Goal: Transaction & Acquisition: Purchase product/service

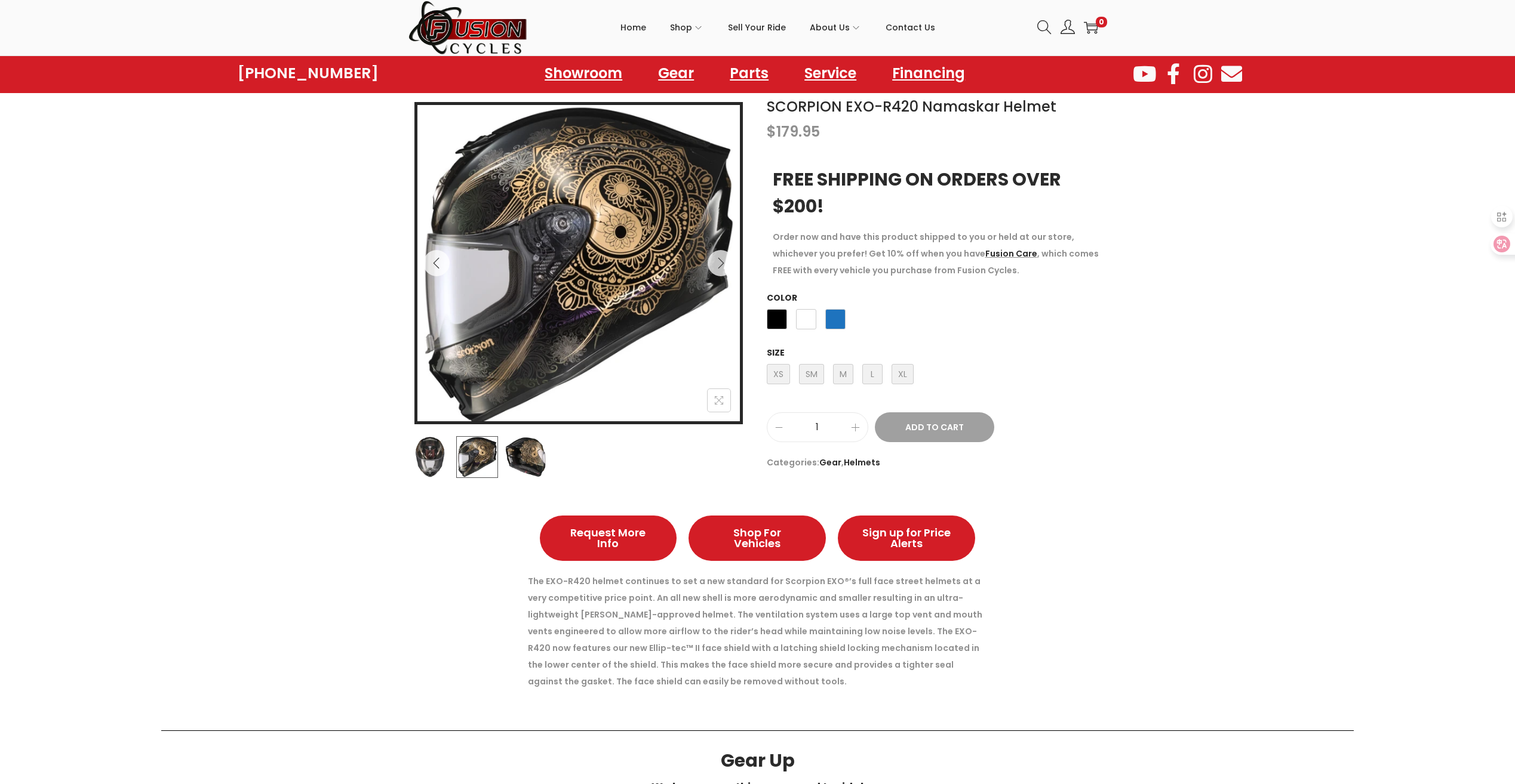
click at [525, 452] on img at bounding box center [525, 457] width 42 height 42
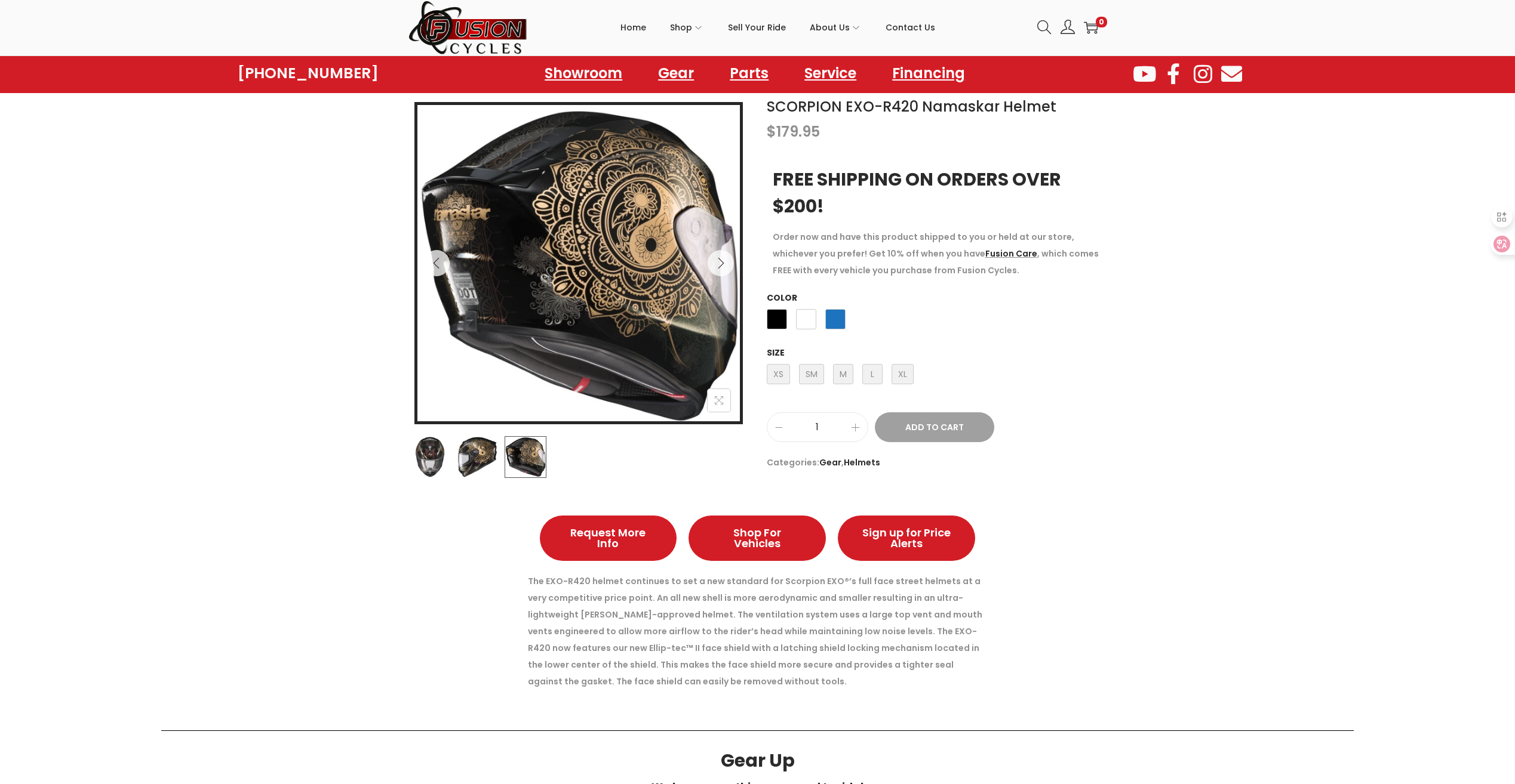
click at [479, 446] on img at bounding box center [477, 457] width 42 height 42
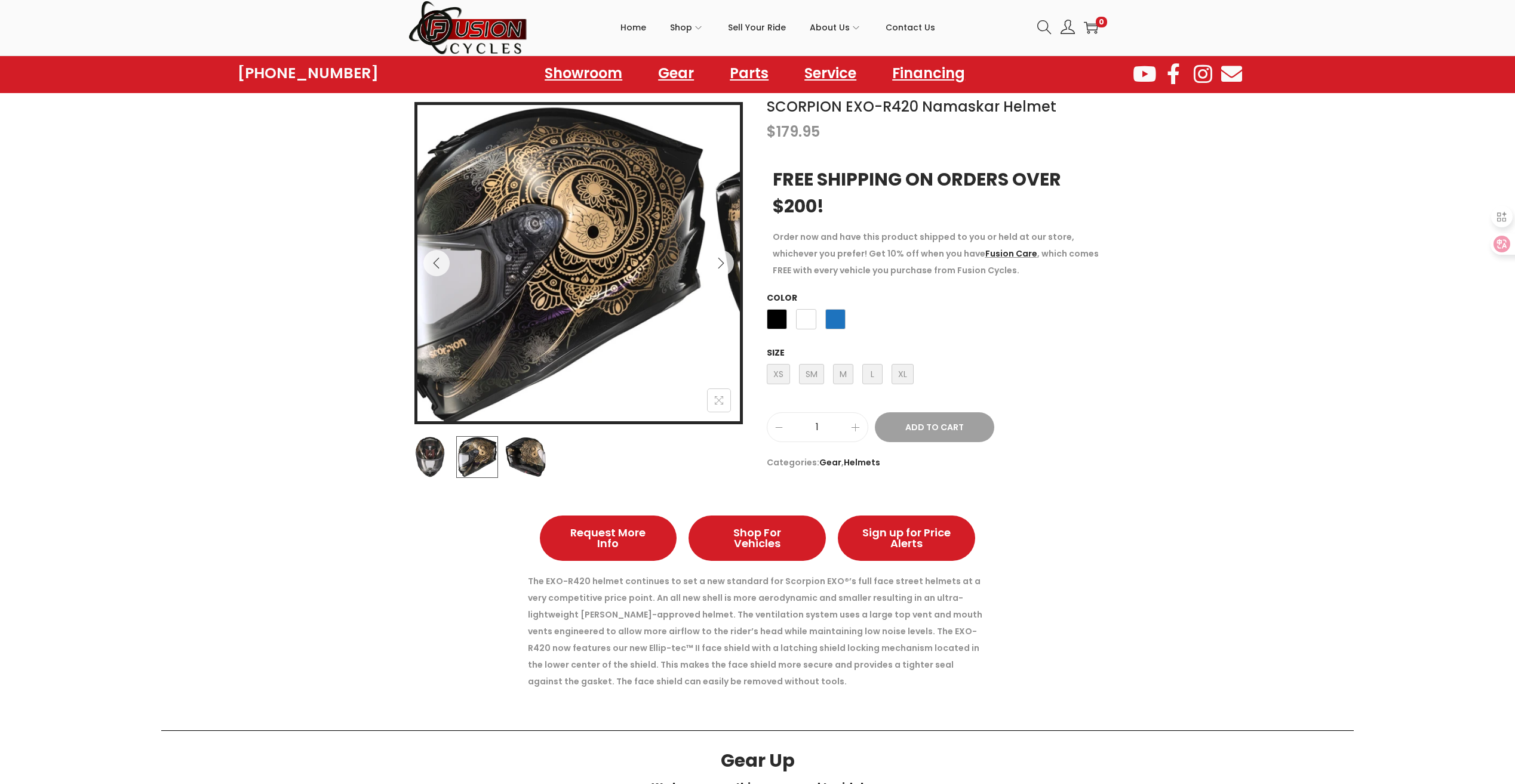
click at [442, 445] on img at bounding box center [430, 457] width 42 height 42
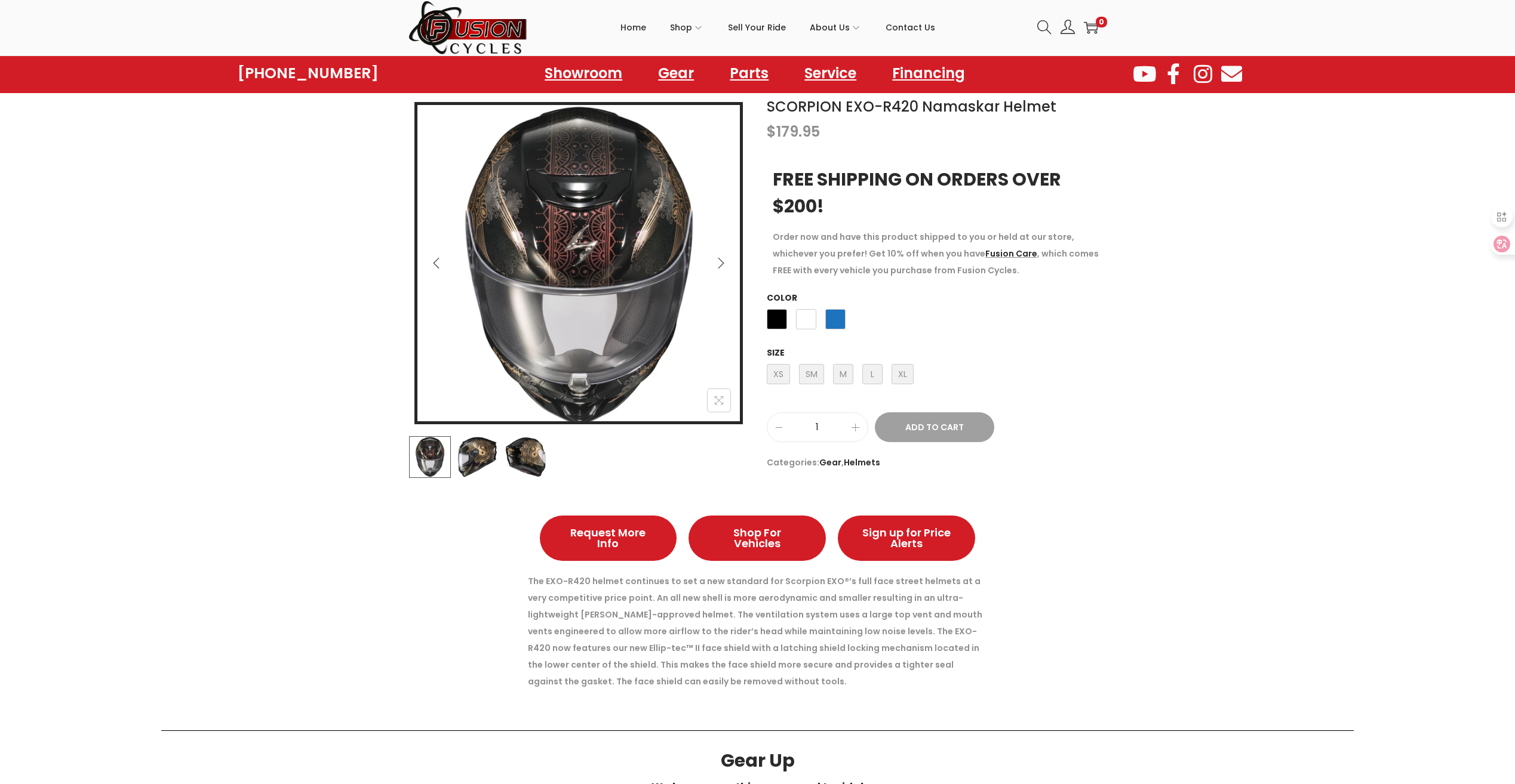
click at [470, 453] on img at bounding box center [477, 457] width 42 height 42
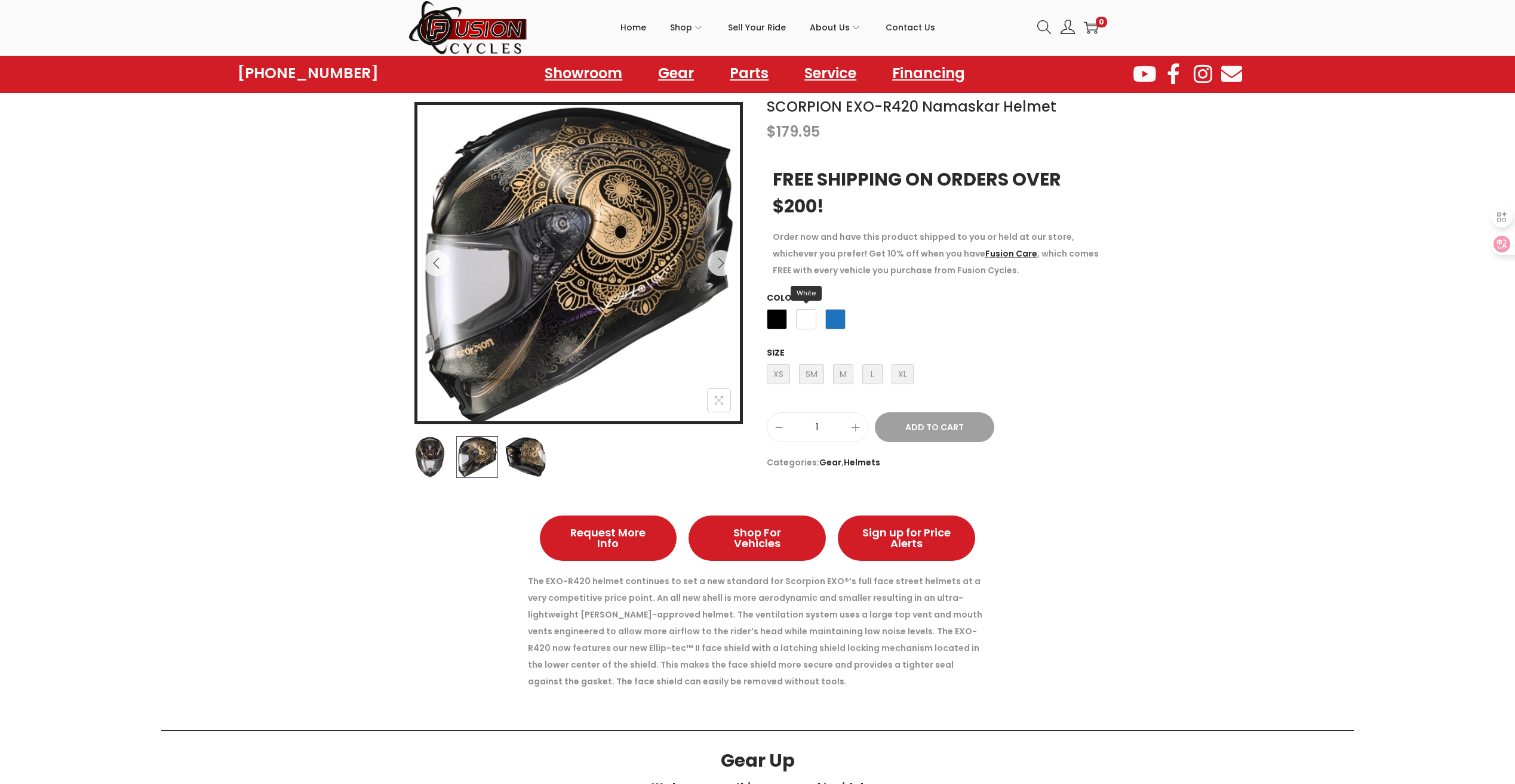
click at [811, 320] on span "White" at bounding box center [806, 319] width 20 height 20
click at [806, 319] on span "White" at bounding box center [806, 319] width 20 height 20
click at [777, 320] on span "Black" at bounding box center [777, 319] width 20 height 20
click at [712, 267] on button "Next" at bounding box center [720, 263] width 26 height 26
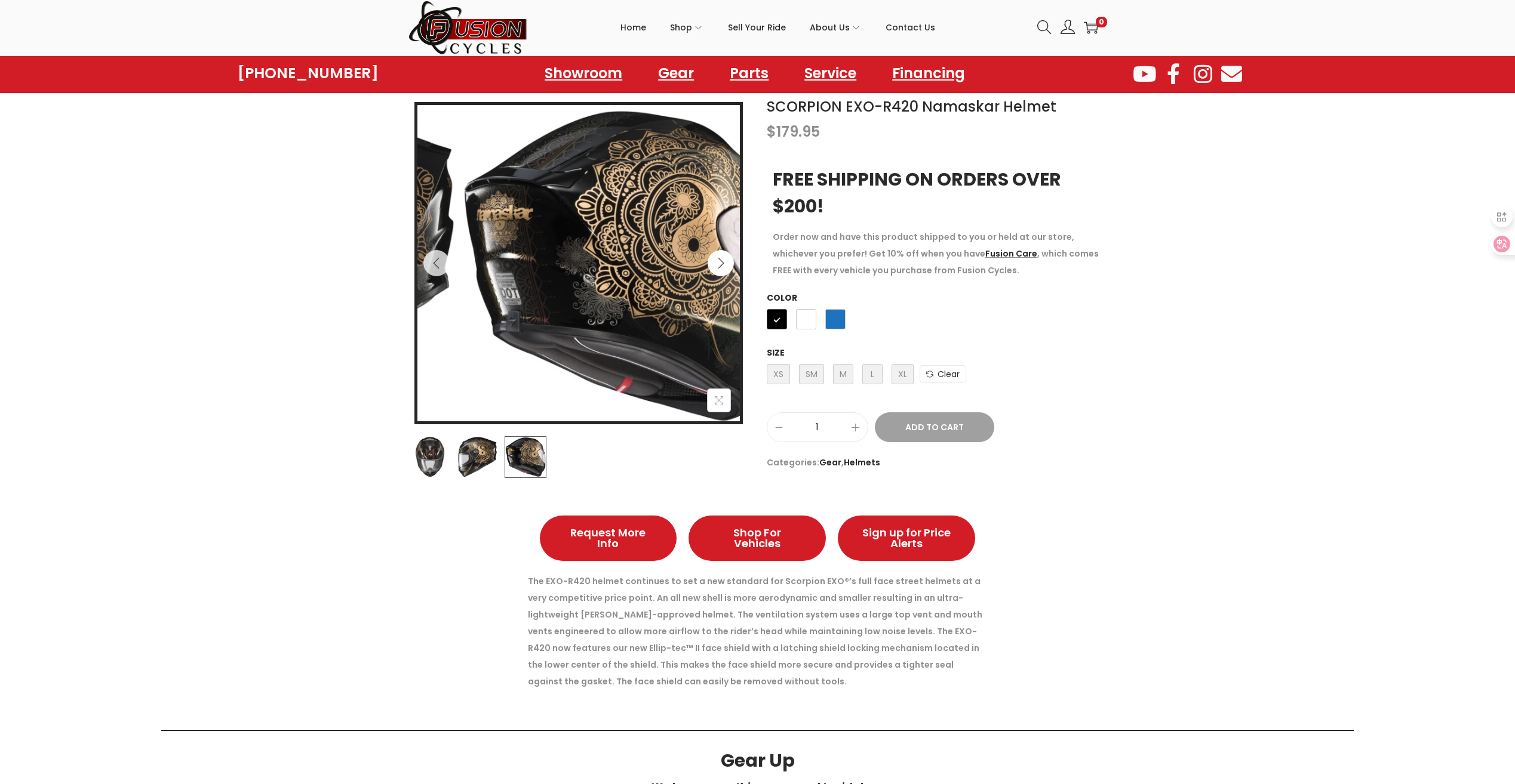
click at [712, 266] on button "Next" at bounding box center [720, 263] width 26 height 26
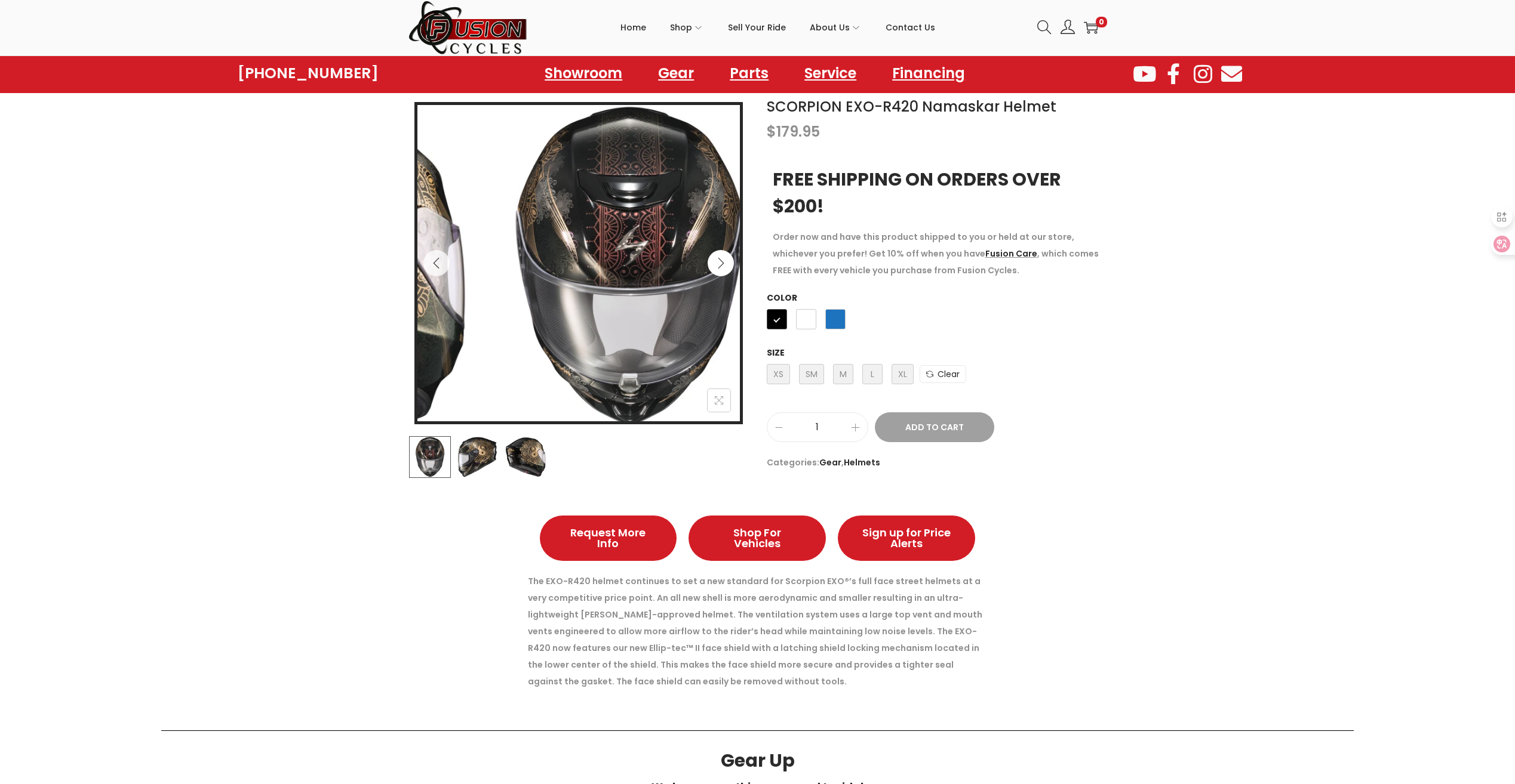
click at [712, 266] on button "Next" at bounding box center [720, 263] width 26 height 26
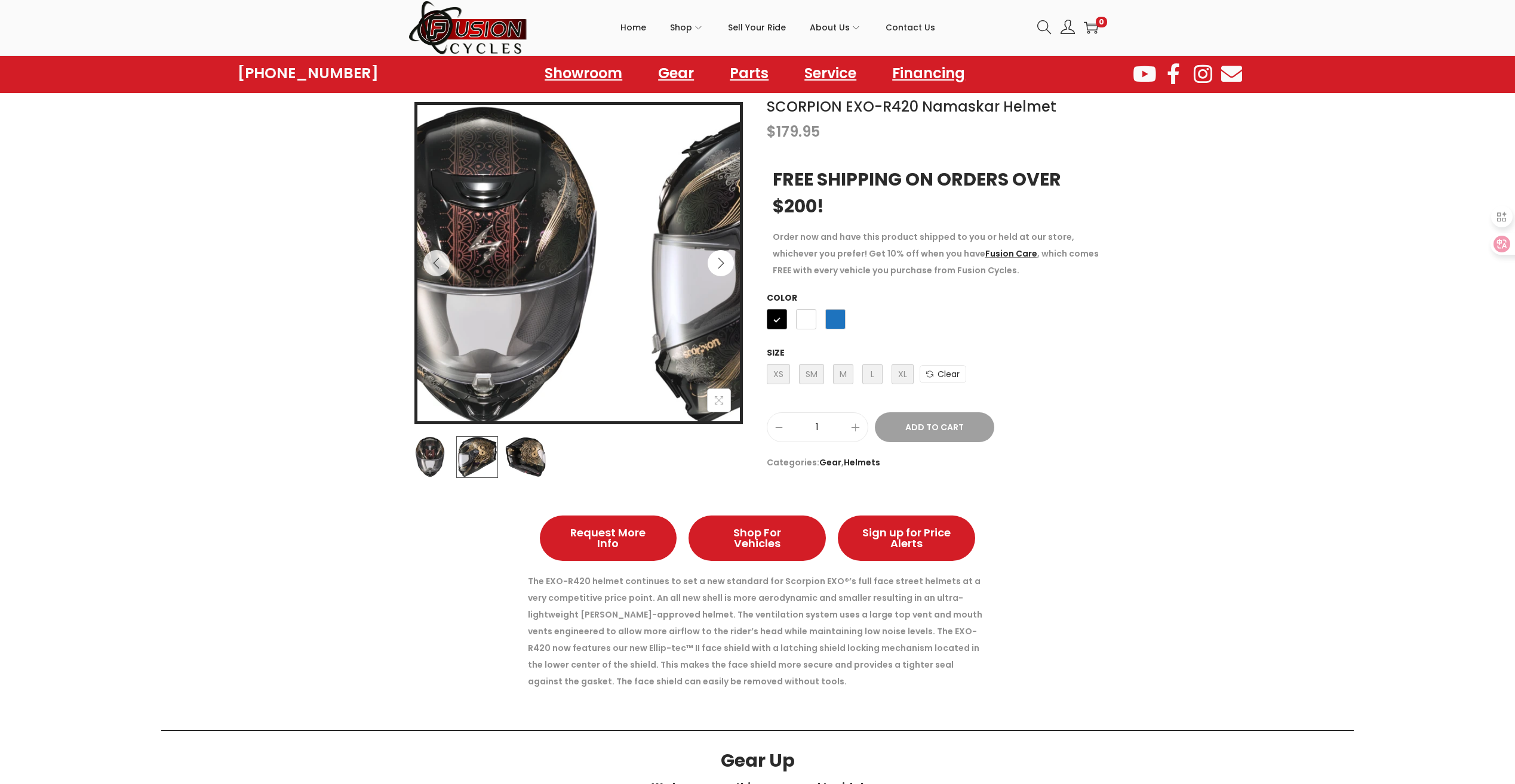
click at [712, 266] on button "Next" at bounding box center [720, 263] width 26 height 26
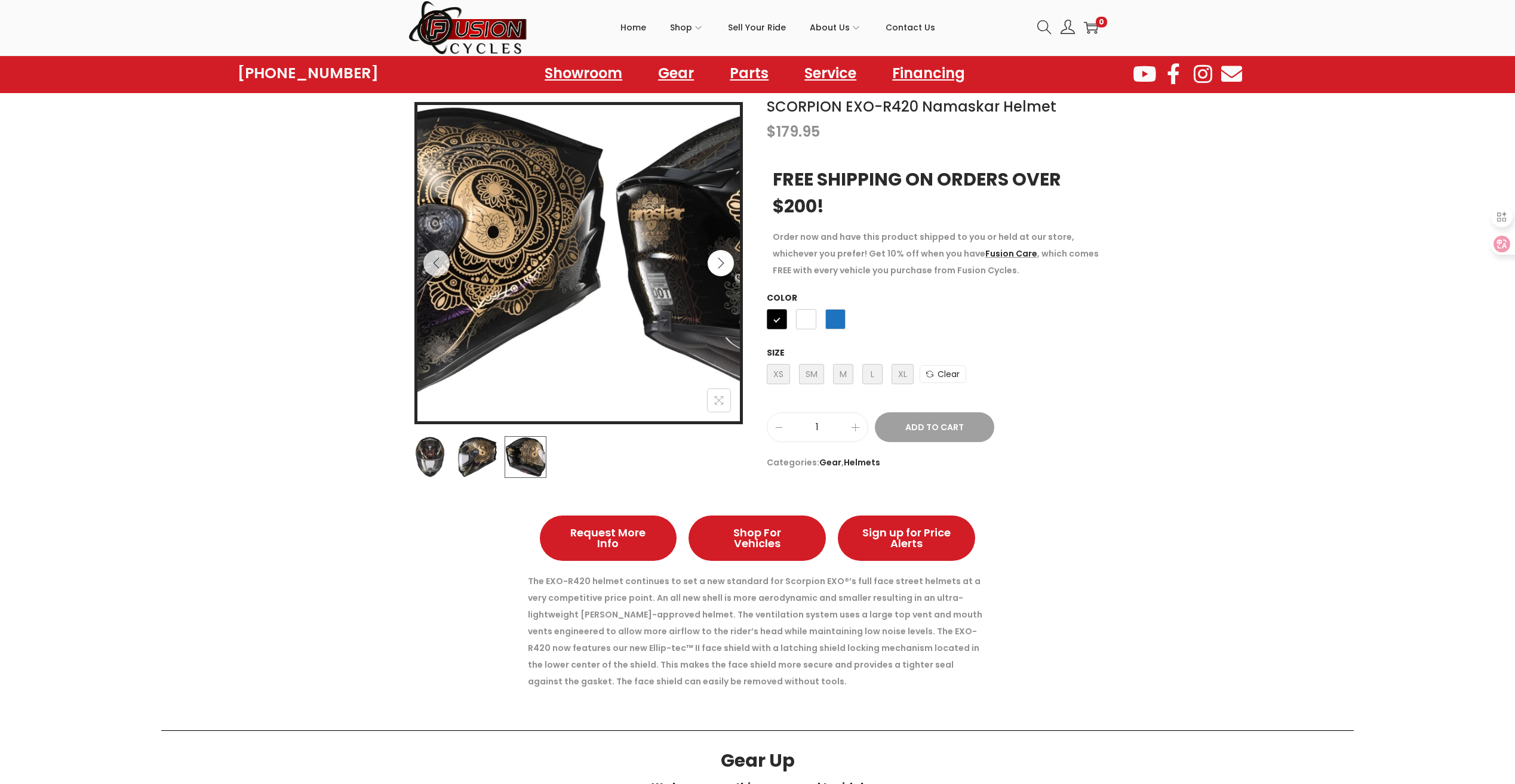
click at [712, 266] on button "Next" at bounding box center [720, 263] width 26 height 26
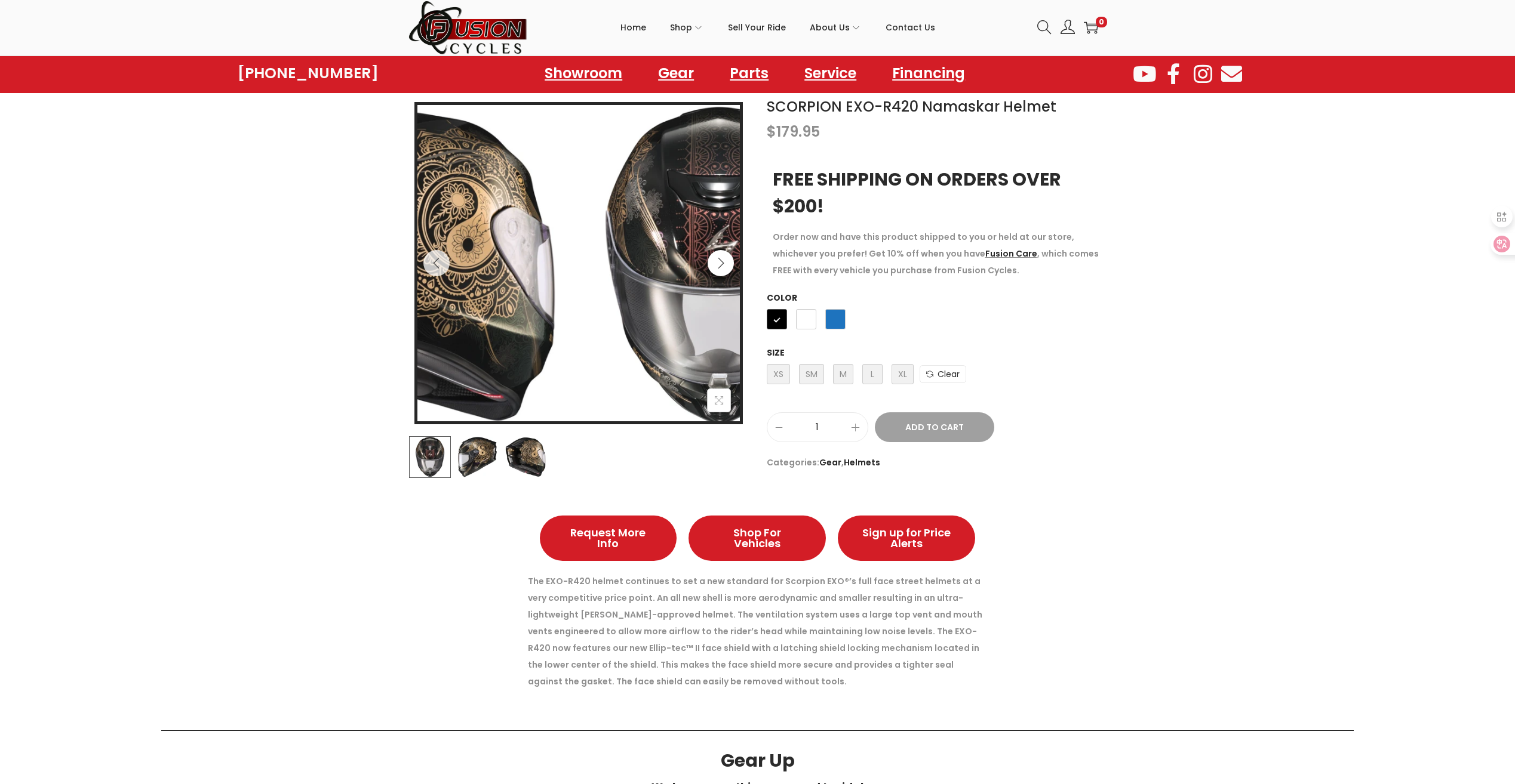
click at [712, 266] on button "Next" at bounding box center [720, 263] width 26 height 26
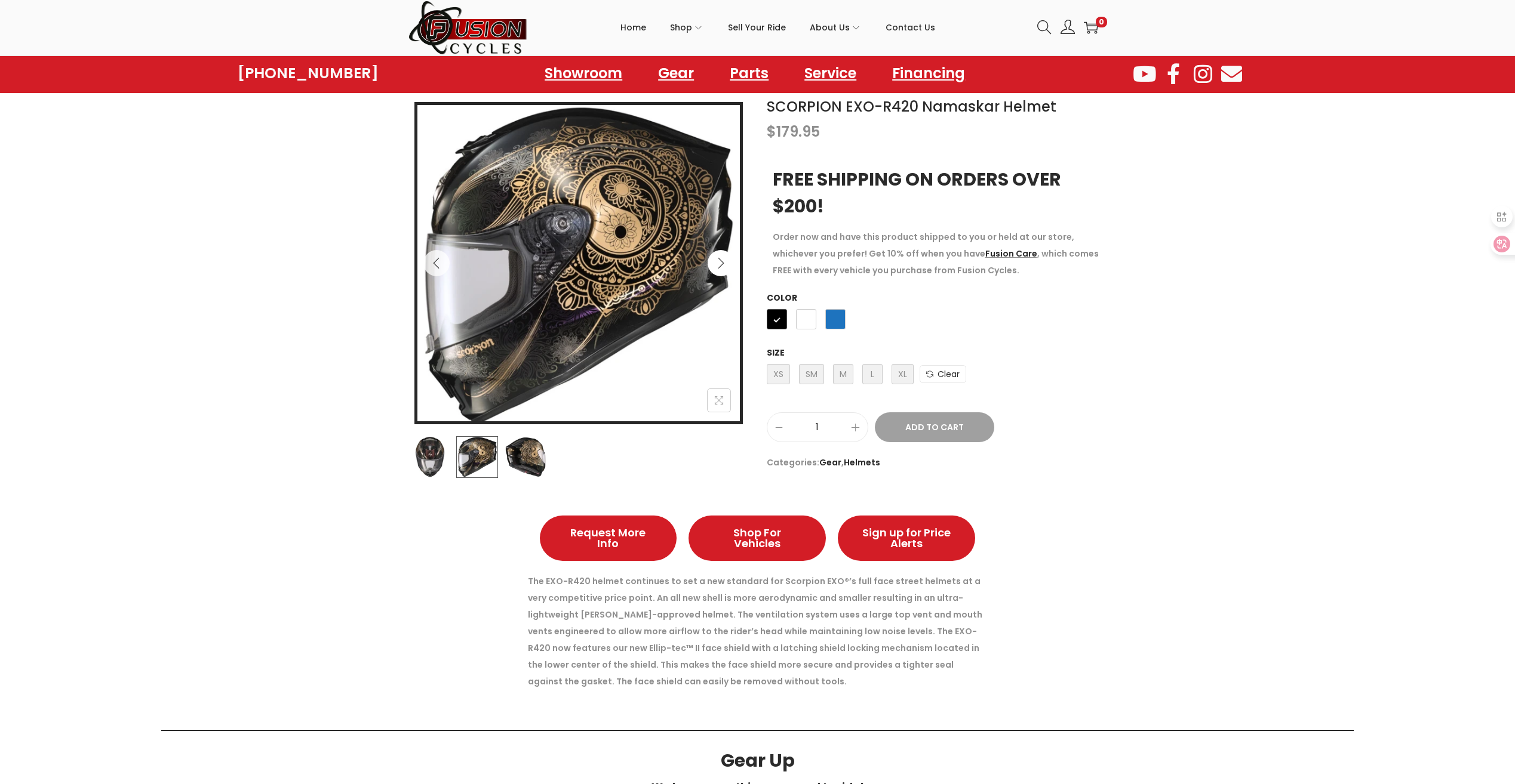
click at [712, 266] on button "Next" at bounding box center [720, 263] width 26 height 26
